Goal: Find specific page/section: Find specific page/section

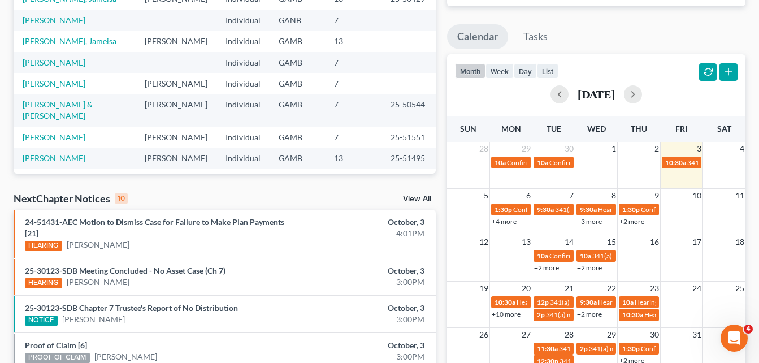
click at [439, 26] on div "Recent Cases 15 View All Name unfold_more expand_more expand_less Attorney unfo…" at bounding box center [225, 246] width 434 height 732
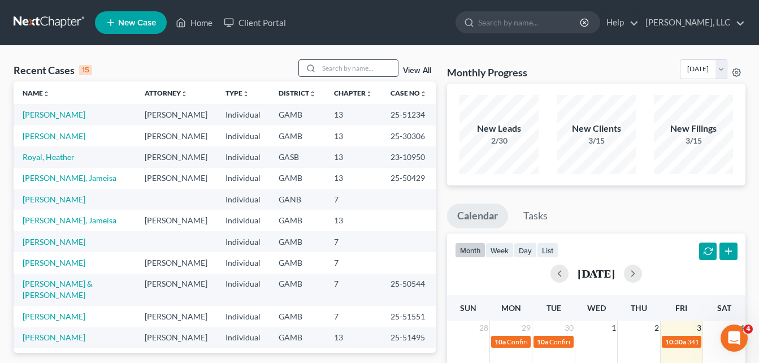
click at [353, 69] on input "search" at bounding box center [358, 68] width 79 height 16
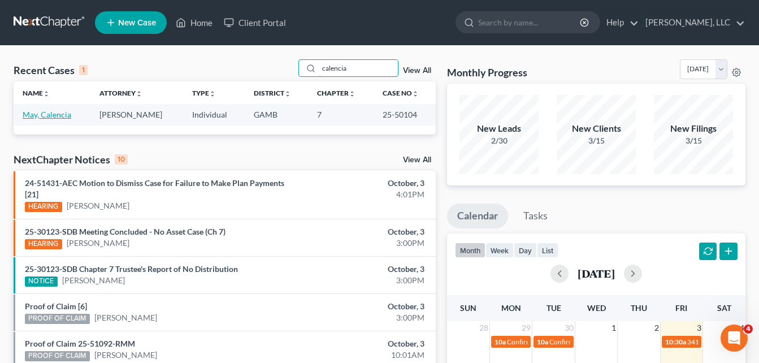
type input "calencia"
click at [57, 111] on link "May, Calencia" at bounding box center [47, 115] width 49 height 10
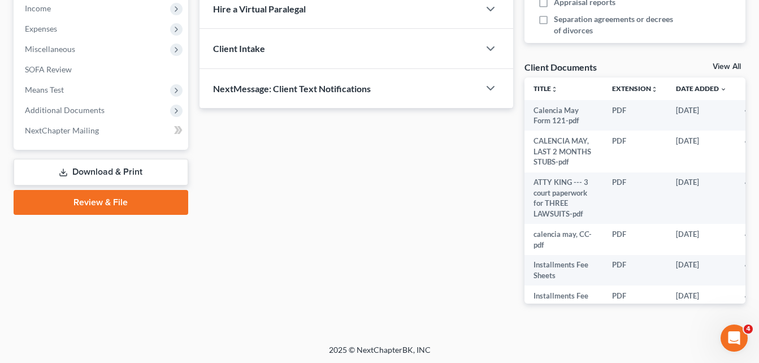
scroll to position [365, 0]
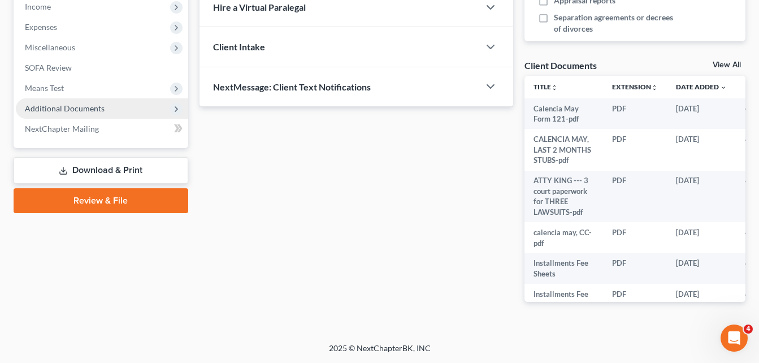
click at [73, 113] on span "Additional Documents" at bounding box center [65, 108] width 80 height 10
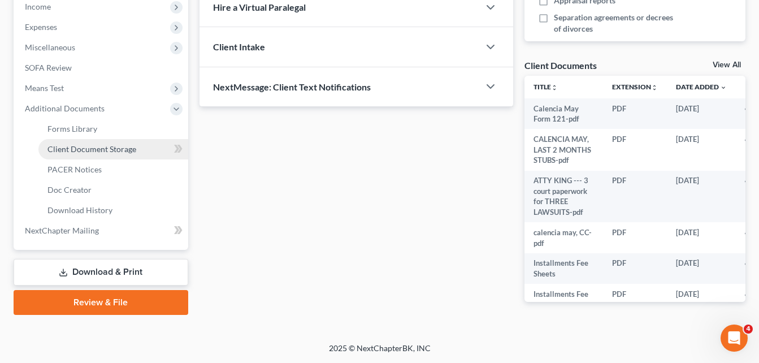
click at [72, 152] on span "Client Document Storage" at bounding box center [91, 149] width 89 height 10
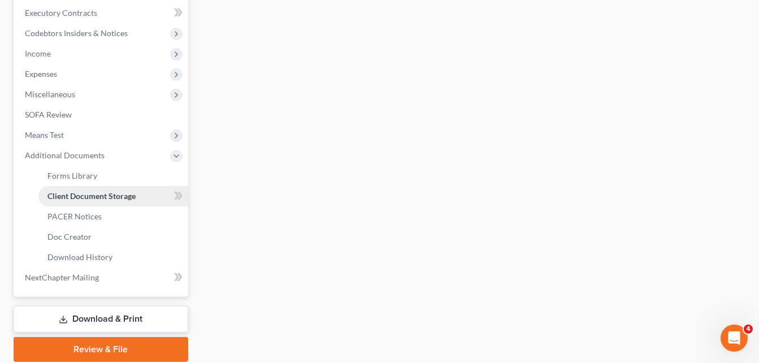
scroll to position [171, 0]
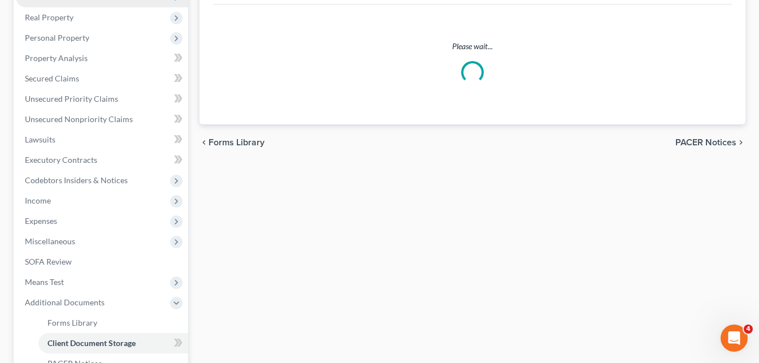
select select "26"
select select "6"
select select "22"
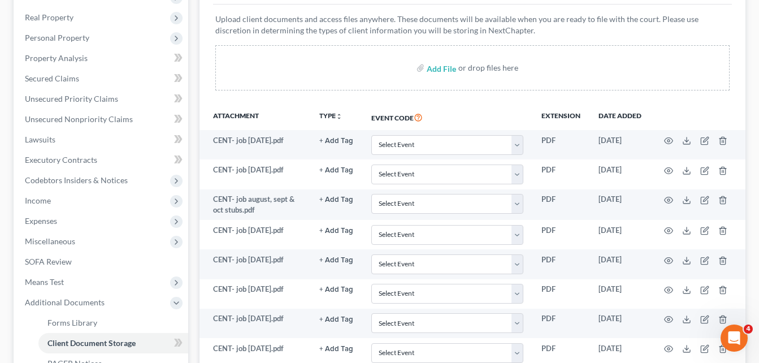
scroll to position [0, 0]
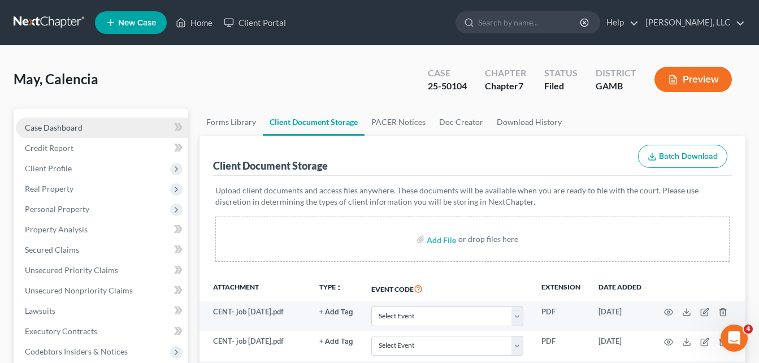
click at [41, 127] on span "Case Dashboard" at bounding box center [54, 128] width 58 height 10
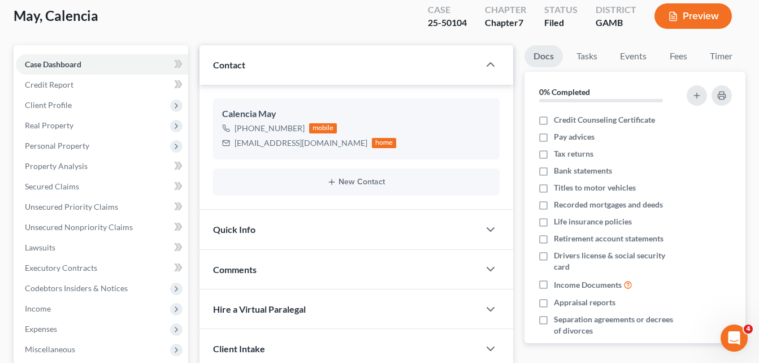
scroll to position [90, 0]
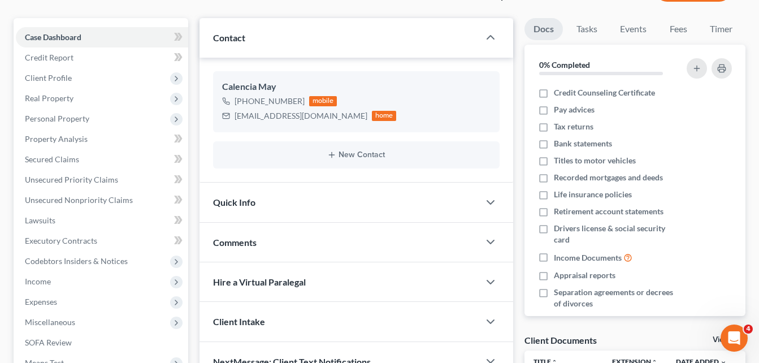
click at [223, 247] on span "Comments" at bounding box center [235, 242] width 44 height 11
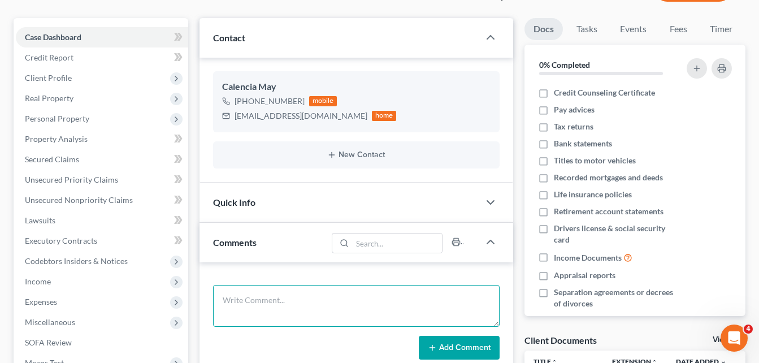
click at [243, 299] on textarea at bounding box center [356, 306] width 287 height 42
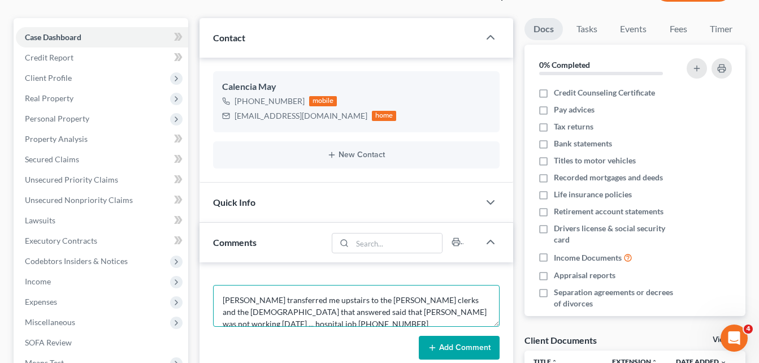
type textarea "[PERSON_NAME] transferred me upstairs to the [PERSON_NAME] clerks and the [DEMO…"
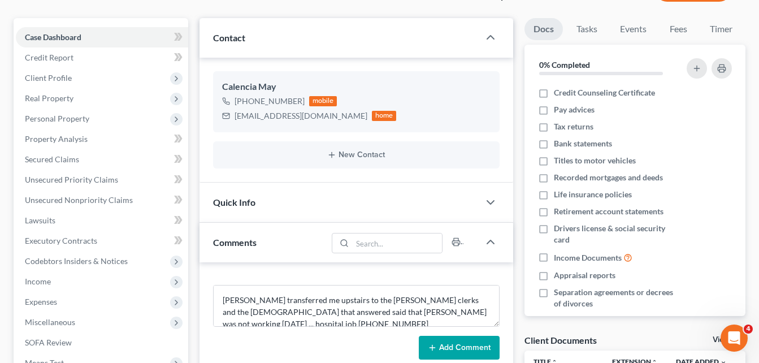
click at [457, 352] on button "Add Comment" at bounding box center [459, 348] width 81 height 24
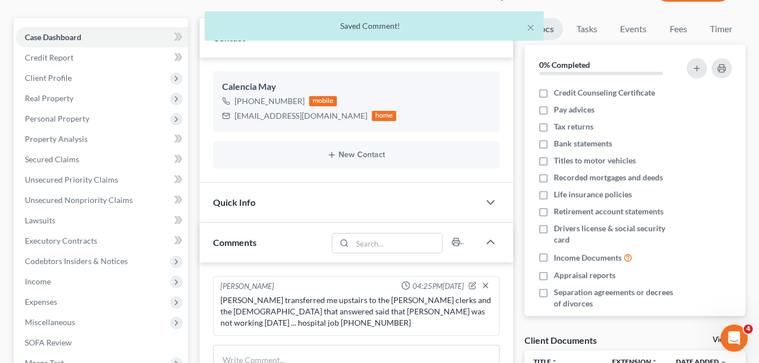
click at [194, 233] on div "Updates & News × [US_STATE][GEOGRAPHIC_DATA] Notes: Take a look at NextChapter'…" at bounding box center [356, 306] width 325 height 577
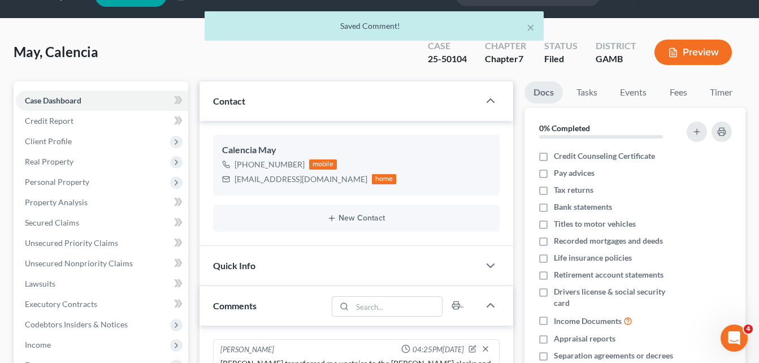
scroll to position [0, 0]
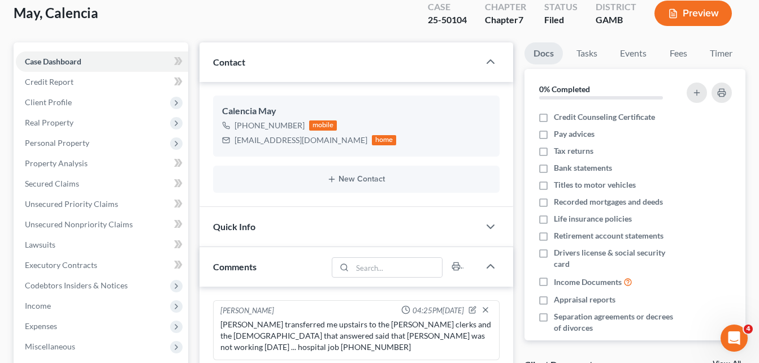
scroll to position [68, 0]
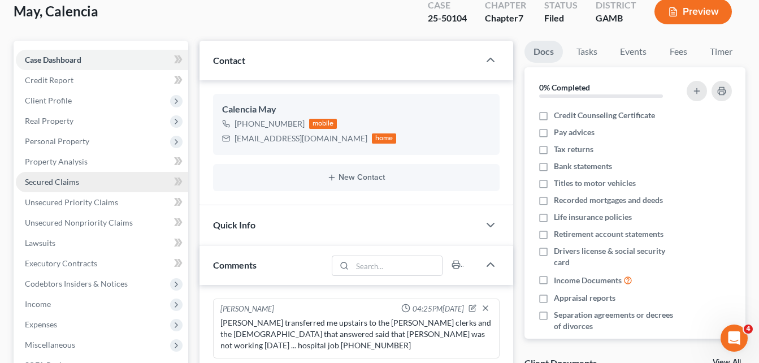
click at [36, 187] on link "Secured Claims" at bounding box center [102, 182] width 172 height 20
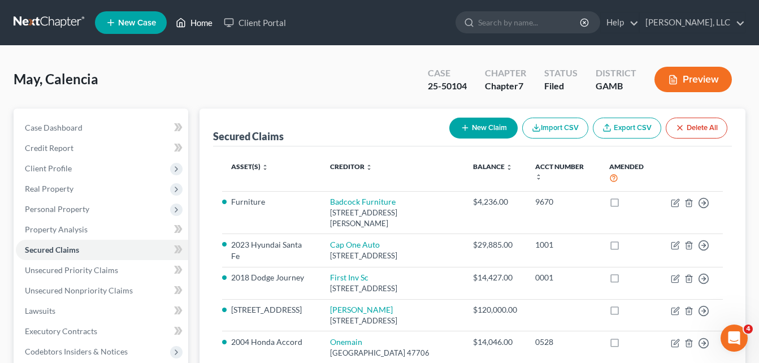
click at [206, 23] on link "Home" at bounding box center [194, 22] width 48 height 20
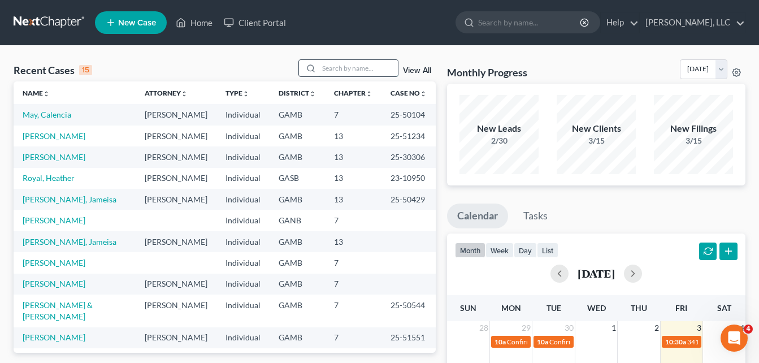
click at [333, 71] on input "search" at bounding box center [358, 68] width 79 height 16
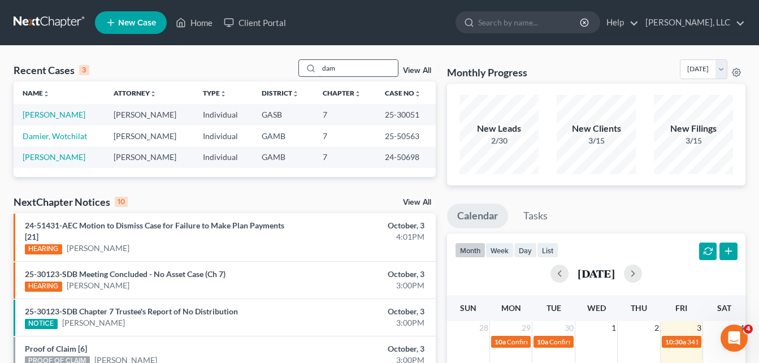
click at [352, 72] on input "dam" at bounding box center [358, 68] width 79 height 16
type input "d"
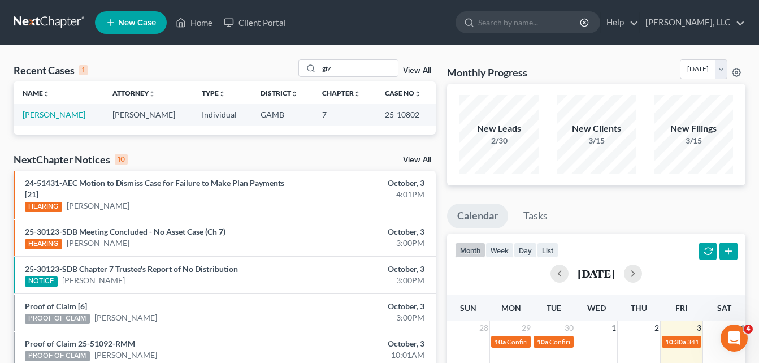
click at [443, 142] on div "Monthly Progress Bankruptcy Bankruptcy [DATE] [DATE] [DATE] [DATE] [DATE] [DATE…" at bounding box center [597, 339] width 310 height 560
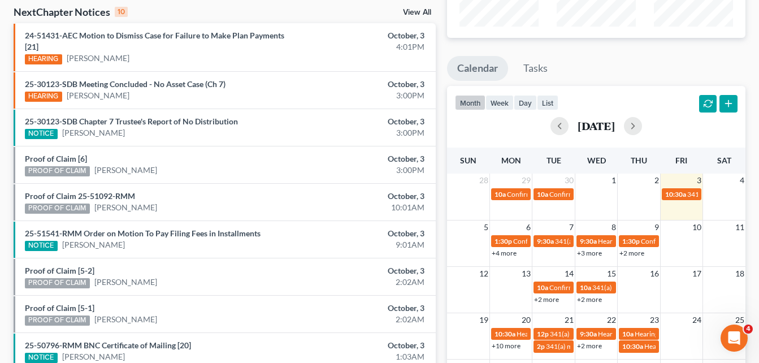
scroll to position [290, 0]
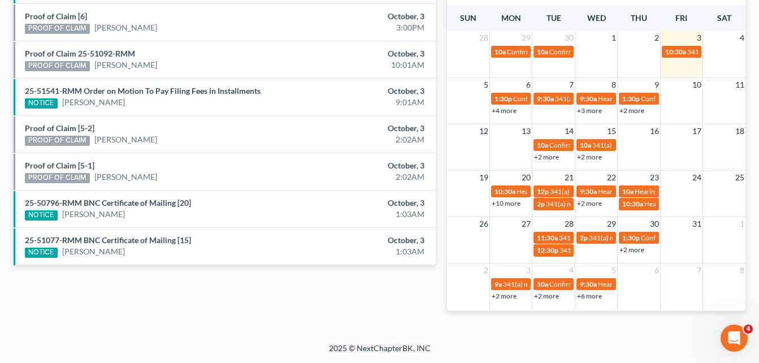
click at [502, 205] on link "+10 more" at bounding box center [506, 203] width 29 height 8
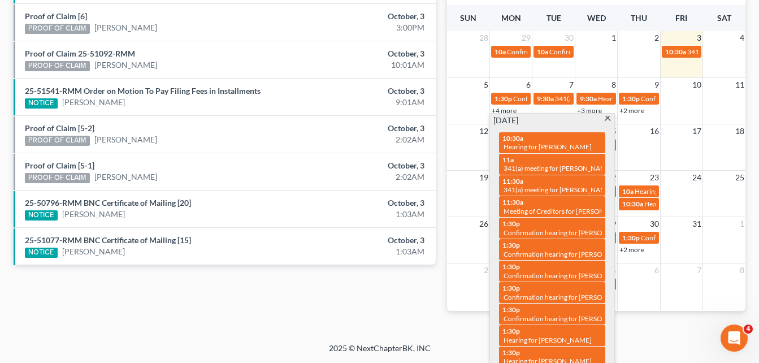
click at [608, 119] on span at bounding box center [608, 119] width 8 height 7
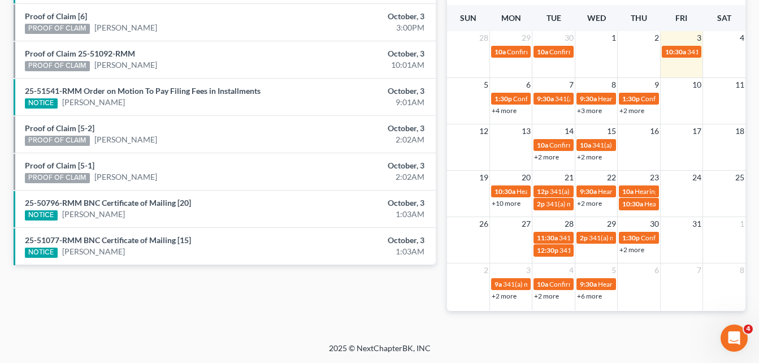
click at [439, 172] on div "Recent Cases 1 giv View All Name unfold_more expand_more expand_less Attorney u…" at bounding box center [225, 49] width 434 height 560
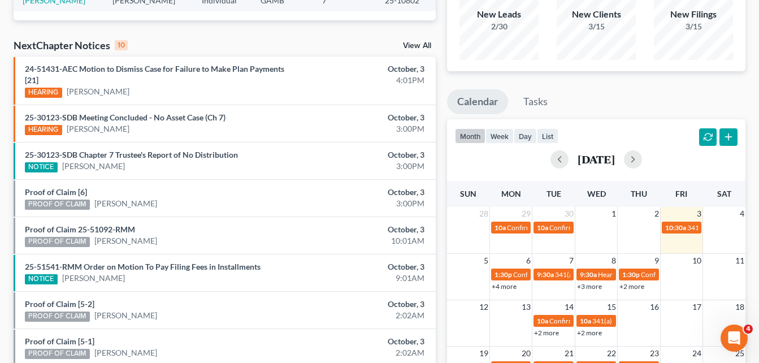
scroll to position [0, 0]
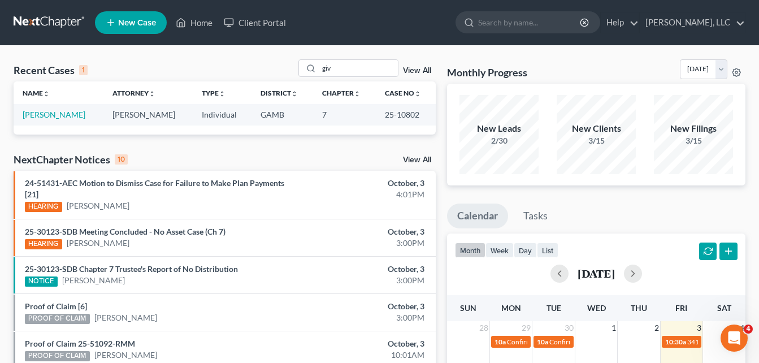
click at [309, 149] on div "Recent Cases 1 giv View All Name unfold_more expand_more expand_less Attorney u…" at bounding box center [225, 339] width 434 height 560
click at [8, 139] on div "Recent Cases 1 giv View All Name unfold_more expand_more expand_less Attorney u…" at bounding box center [225, 339] width 434 height 560
click at [345, 62] on input "giv" at bounding box center [358, 68] width 79 height 16
type input "g"
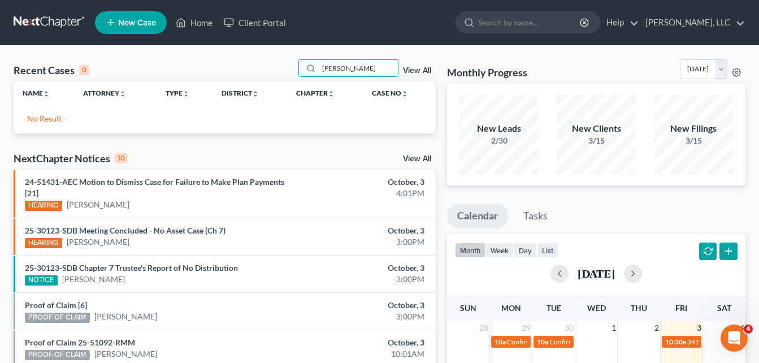
click at [442, 181] on div "Monthly Progress Bankruptcy Bankruptcy [DATE] [DATE] [DATE] [DATE] [DATE] [DATE…" at bounding box center [597, 339] width 310 height 560
click at [358, 66] on input "[PERSON_NAME]" at bounding box center [358, 68] width 79 height 16
type input "y"
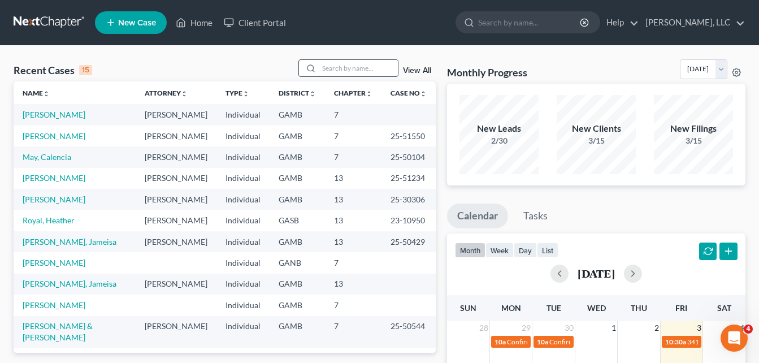
click at [358, 66] on input "search" at bounding box center [358, 68] width 79 height 16
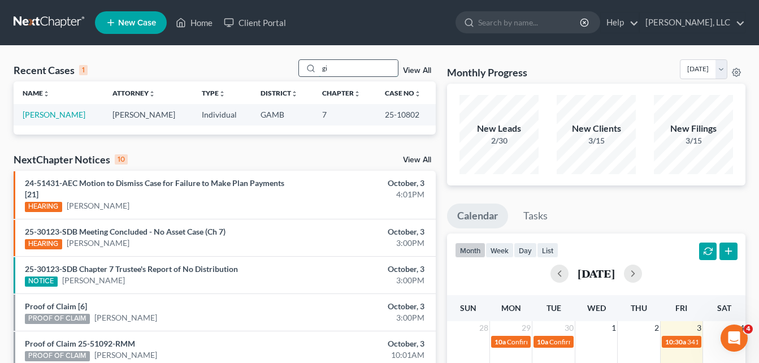
type input "g"
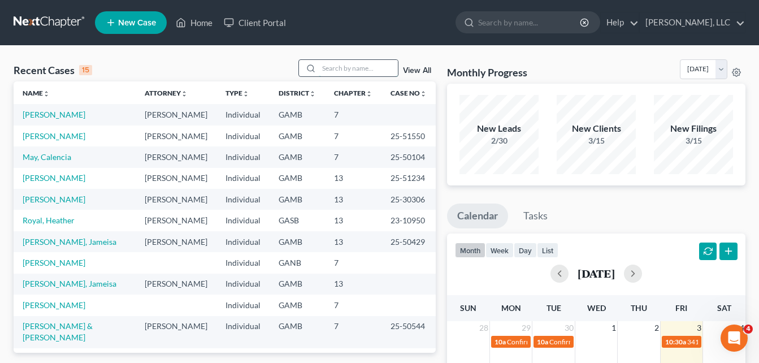
click at [329, 63] on input "search" at bounding box center [358, 68] width 79 height 16
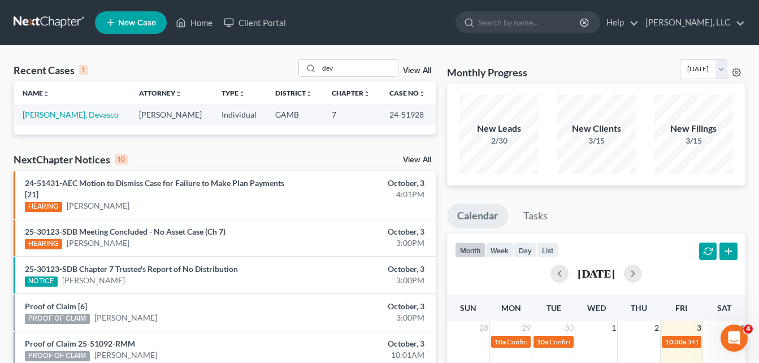
click at [274, 50] on div "Recent Cases 1 dev View All Name unfold_more expand_more expand_less Attorney u…" at bounding box center [379, 339] width 759 height 587
click at [348, 69] on input "dev" at bounding box center [358, 68] width 79 height 16
type input "d"
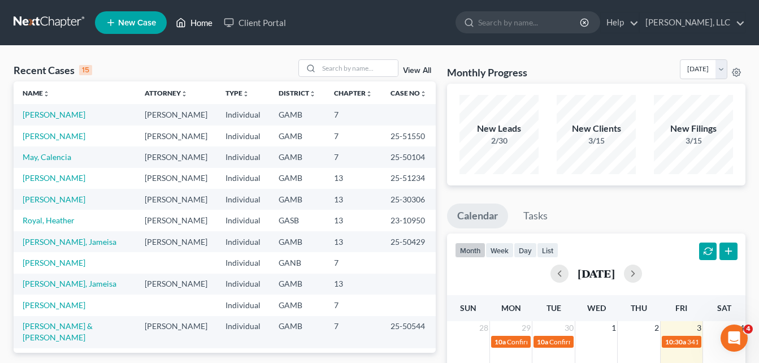
click at [196, 22] on link "Home" at bounding box center [194, 22] width 48 height 20
click at [57, 305] on link "[PERSON_NAME]" at bounding box center [54, 305] width 63 height 10
